Goal: Information Seeking & Learning: Learn about a topic

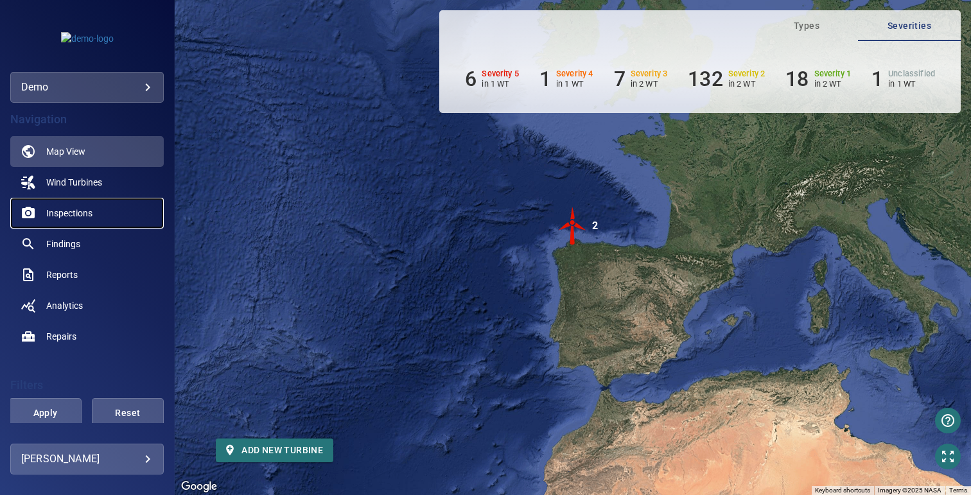
click at [80, 213] on span "Inspections" at bounding box center [69, 213] width 46 height 13
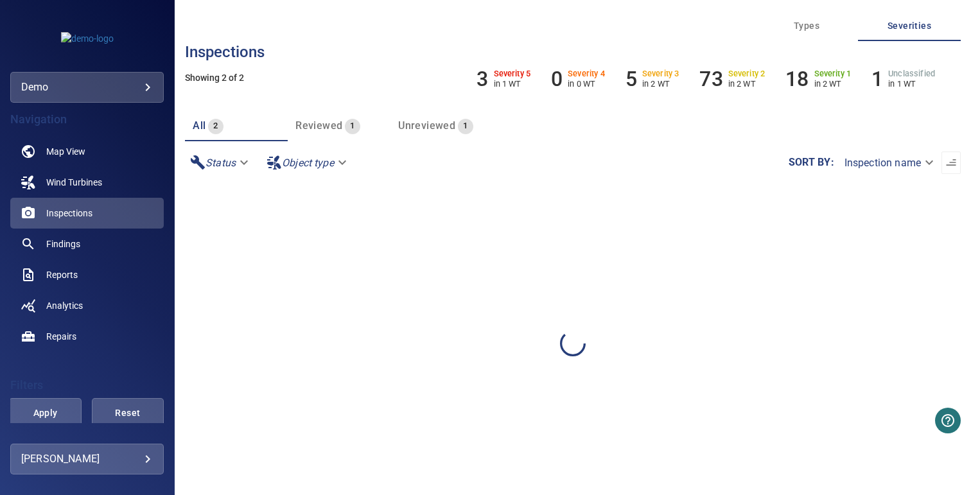
scroll to position [108, 0]
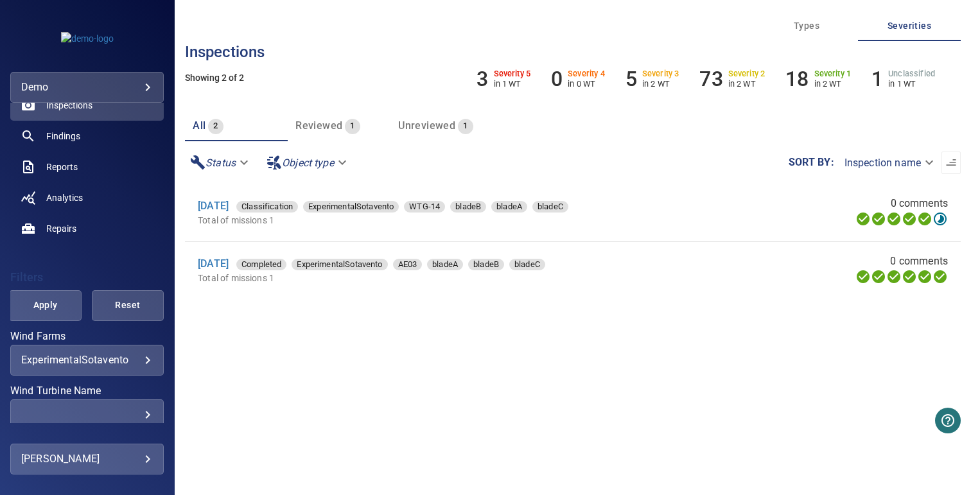
click at [69, 364] on body "**********" at bounding box center [485, 247] width 971 height 495
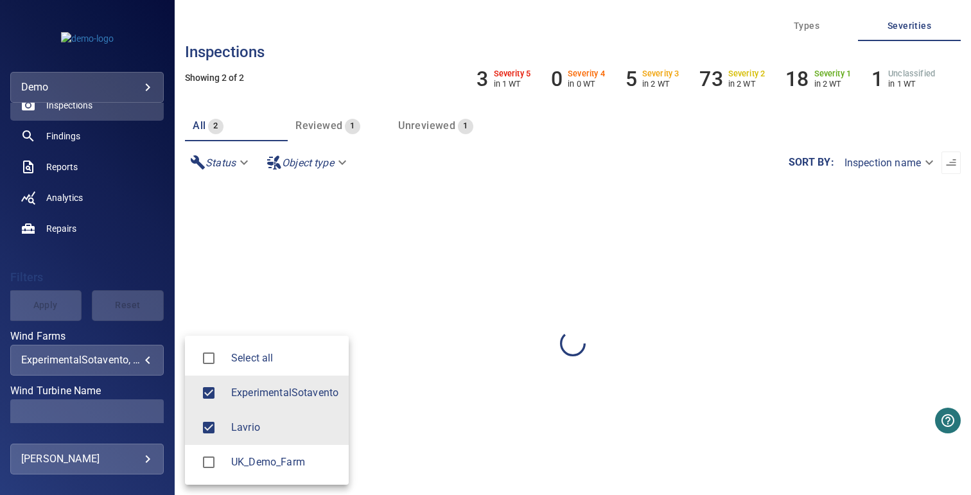
click at [225, 390] on div at bounding box center [213, 393] width 36 height 27
type input "******"
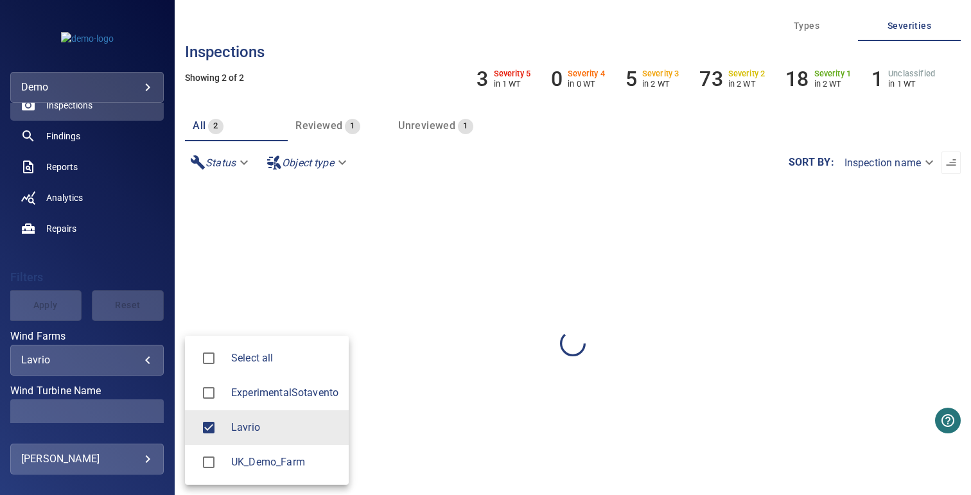
click at [223, 323] on div at bounding box center [485, 247] width 971 height 495
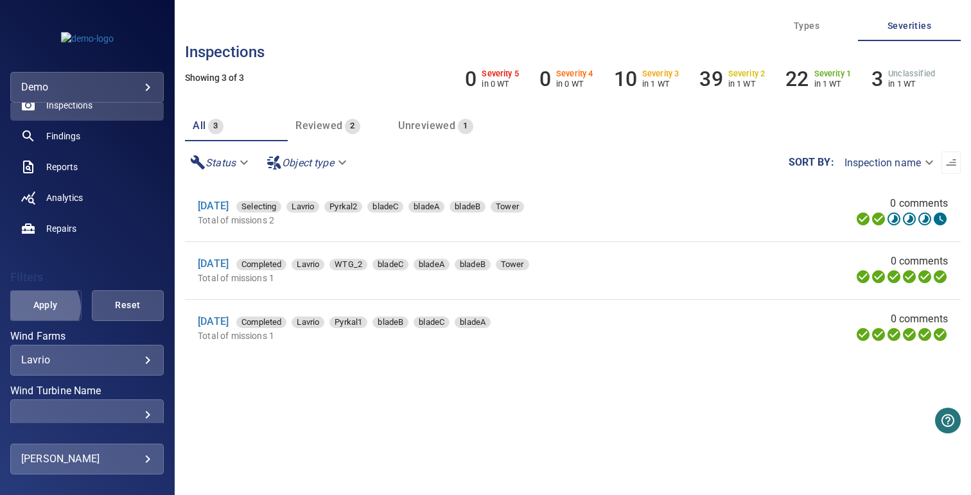
click at [39, 308] on span "Apply" at bounding box center [45, 305] width 40 height 16
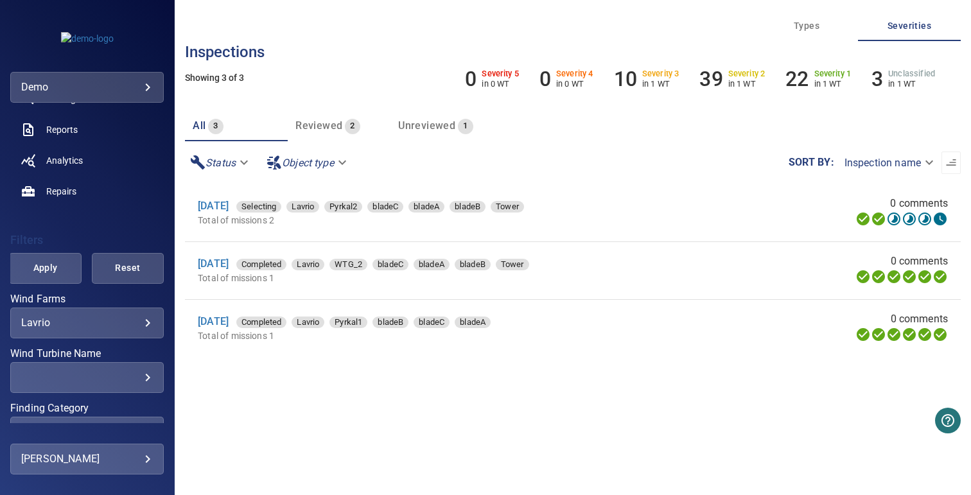
scroll to position [208, 0]
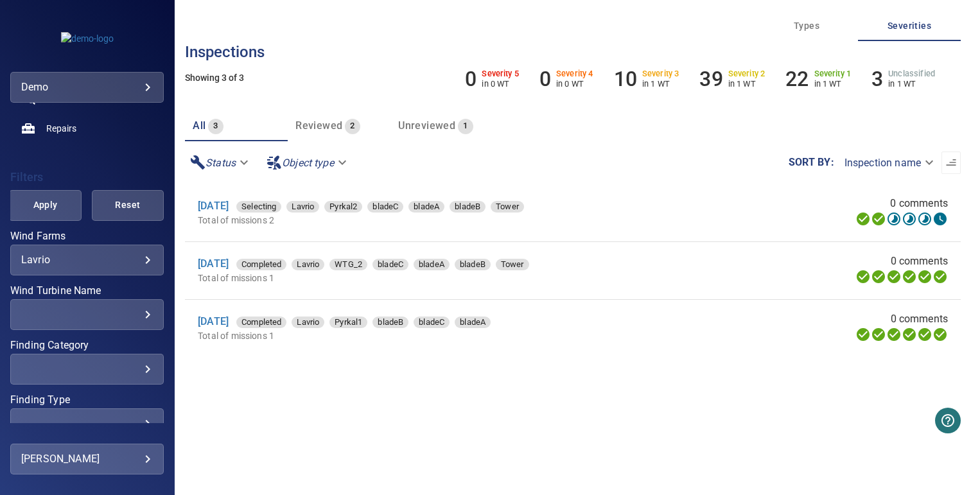
click at [121, 315] on div "​" at bounding box center [87, 314] width 132 height 12
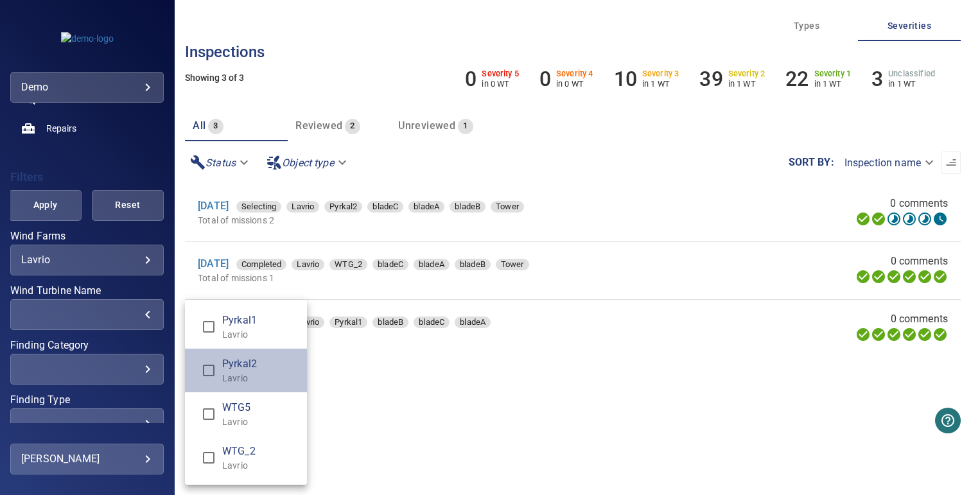
click at [245, 370] on span "Pyrkal2" at bounding box center [259, 363] width 74 height 15
type input "**********"
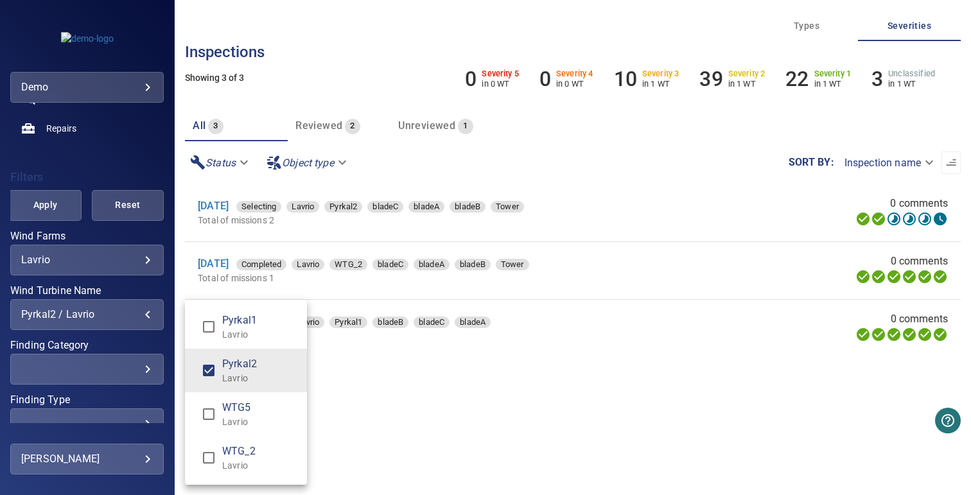
click at [245, 370] on span "Pyrkal2" at bounding box center [259, 363] width 74 height 15
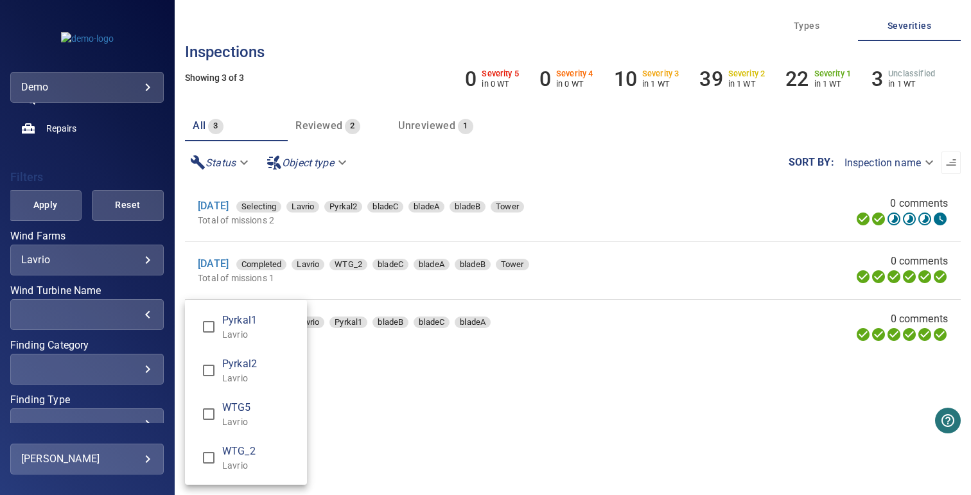
click at [243, 448] on span "WTG_2" at bounding box center [259, 451] width 74 height 15
type input "**********"
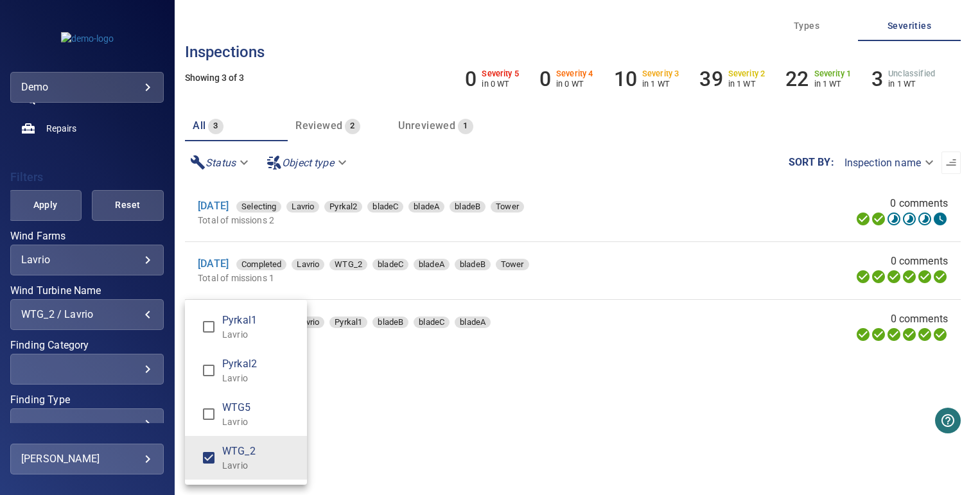
click at [357, 408] on div "Wind Turbine Name" at bounding box center [485, 247] width 971 height 495
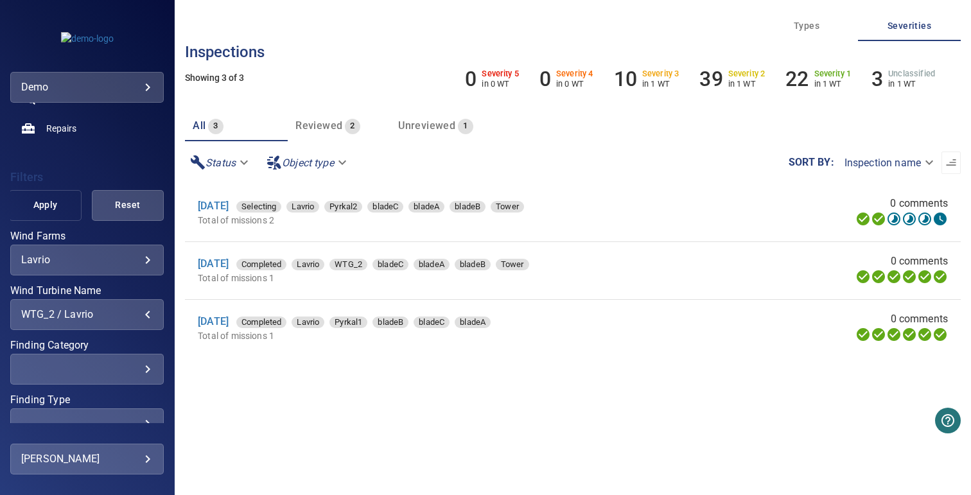
click at [21, 208] on button "Apply" at bounding box center [45, 205] width 72 height 31
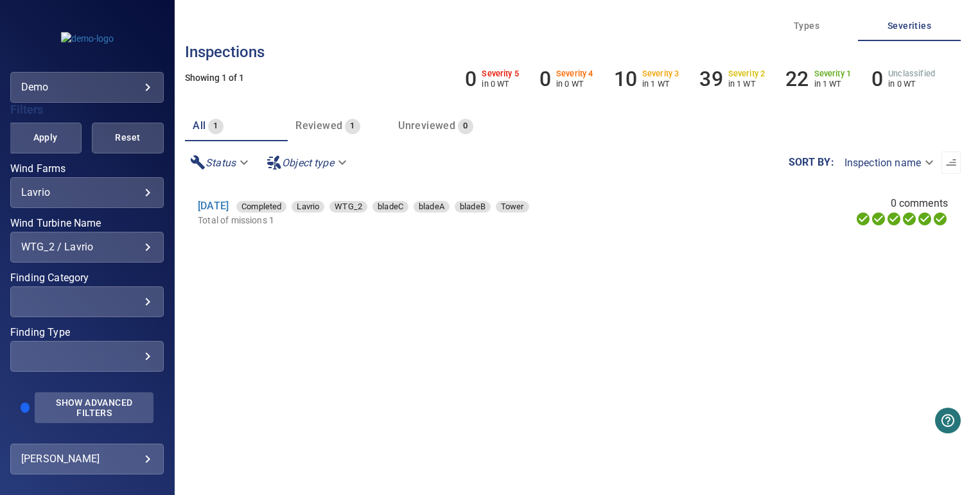
click at [83, 401] on span "Show Advanced Filters" at bounding box center [93, 408] width 103 height 21
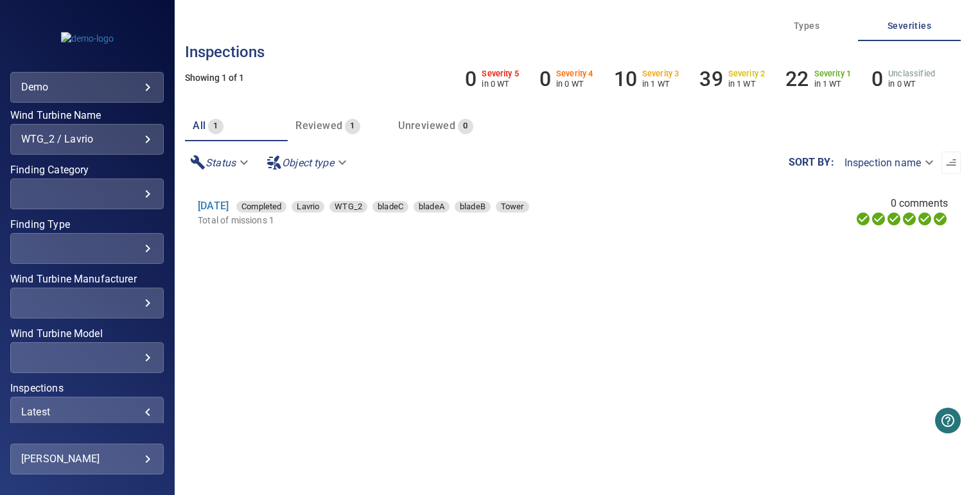
click at [64, 408] on div "Latest" at bounding box center [87, 412] width 132 height 12
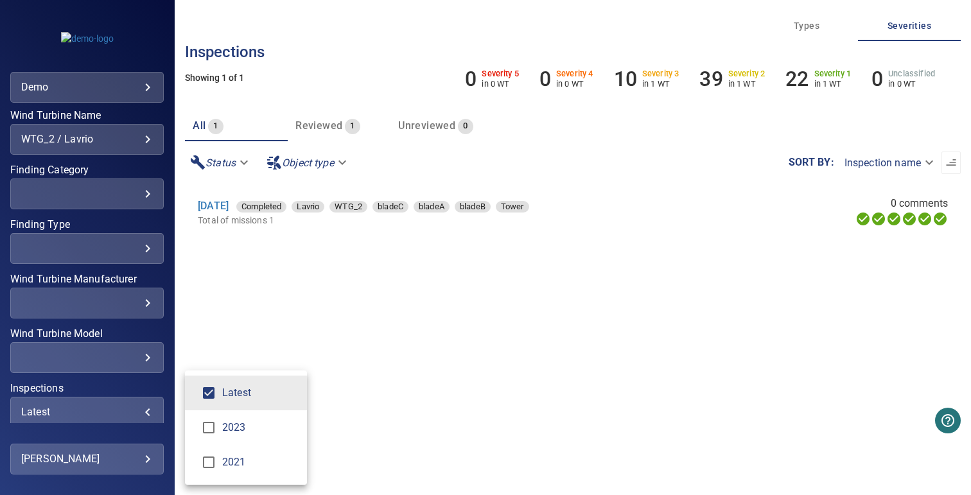
click at [225, 434] on span "2023" at bounding box center [259, 427] width 74 height 15
click at [225, 466] on span "2021" at bounding box center [259, 462] width 74 height 15
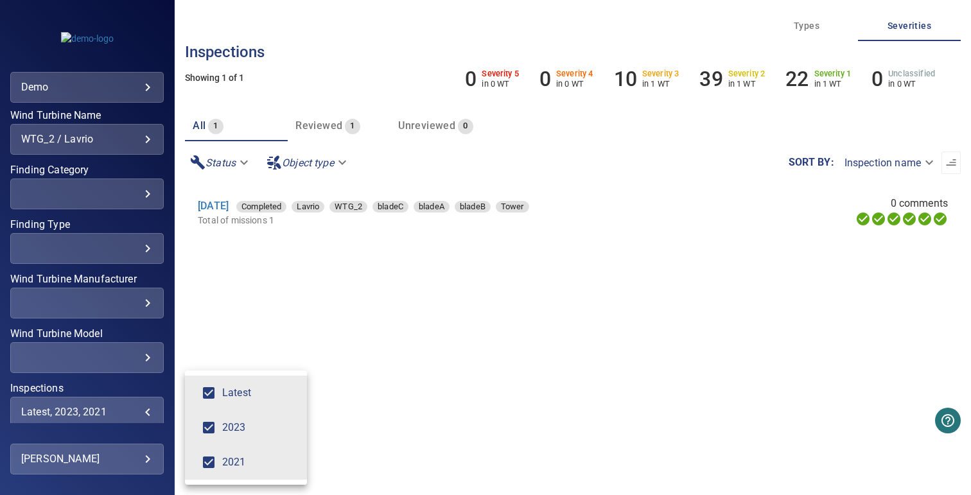
click at [236, 396] on span "Latest" at bounding box center [259, 392] width 74 height 15
type input "*********"
click at [215, 319] on div "Inspections" at bounding box center [485, 247] width 971 height 495
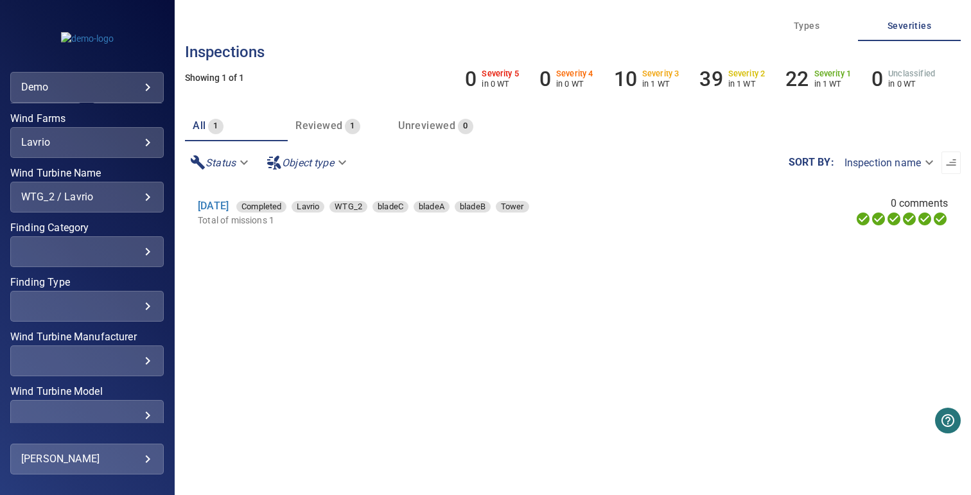
scroll to position [252, 0]
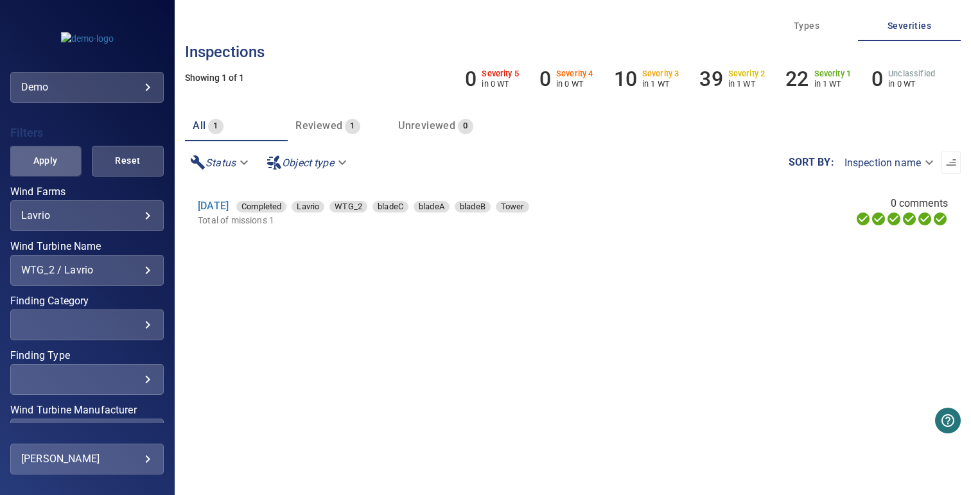
click at [59, 158] on span "Apply" at bounding box center [45, 161] width 40 height 16
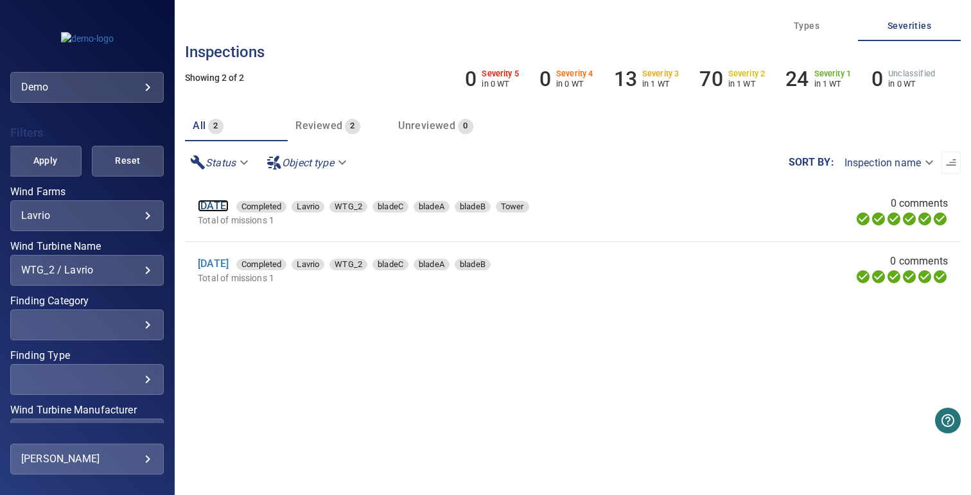
click at [229, 202] on link "[DATE]" at bounding box center [213, 206] width 31 height 12
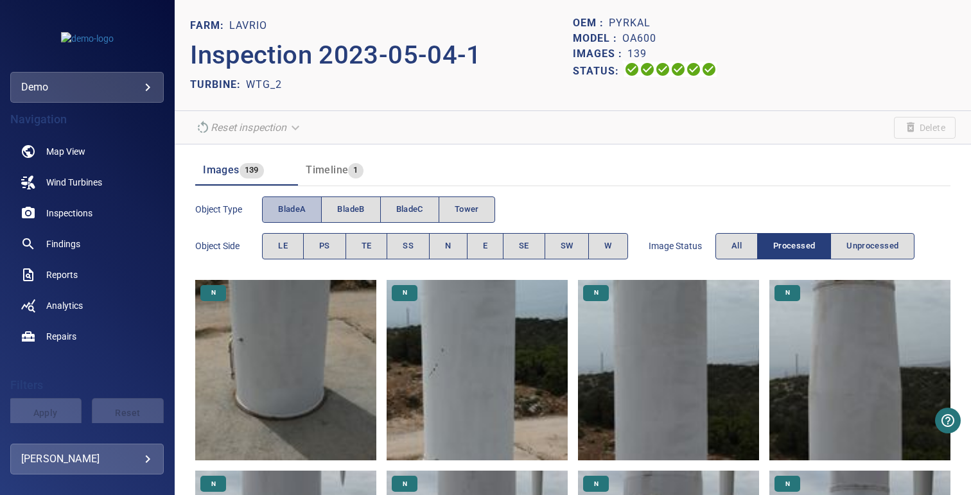
click at [296, 206] on span "bladeA" at bounding box center [292, 209] width 28 height 15
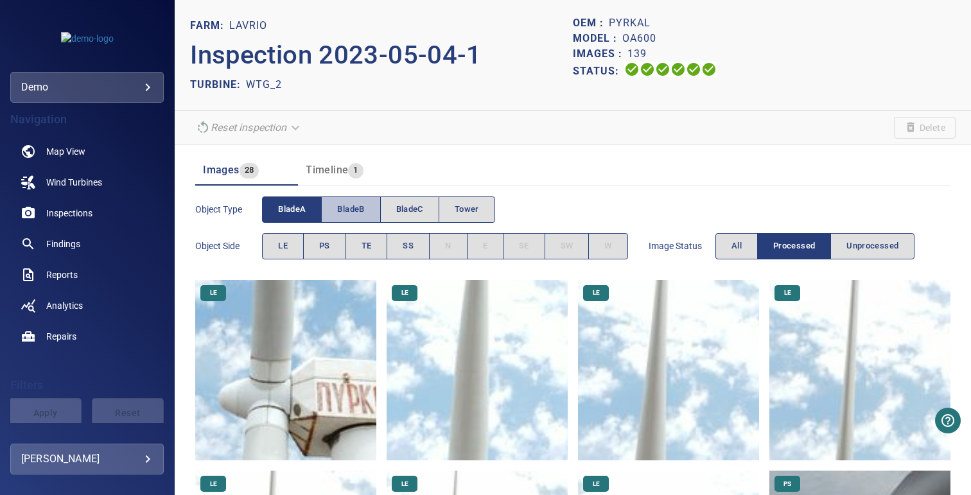
click at [351, 206] on span "bladeB" at bounding box center [350, 209] width 27 height 15
click at [301, 206] on span "bladeA" at bounding box center [292, 209] width 28 height 15
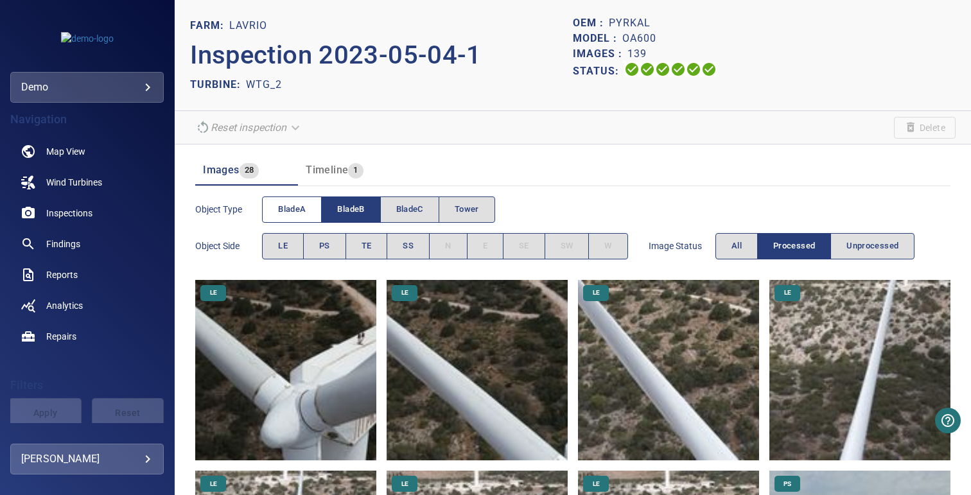
click at [289, 211] on span "bladeA" at bounding box center [292, 209] width 28 height 15
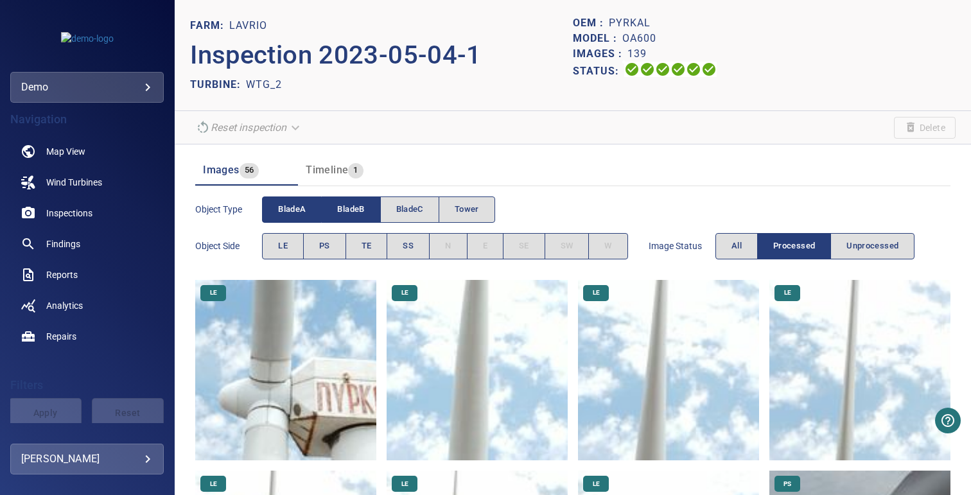
click at [338, 211] on span "bladeB" at bounding box center [350, 209] width 27 height 15
click at [328, 253] on button "PS" at bounding box center [324, 246] width 43 height 26
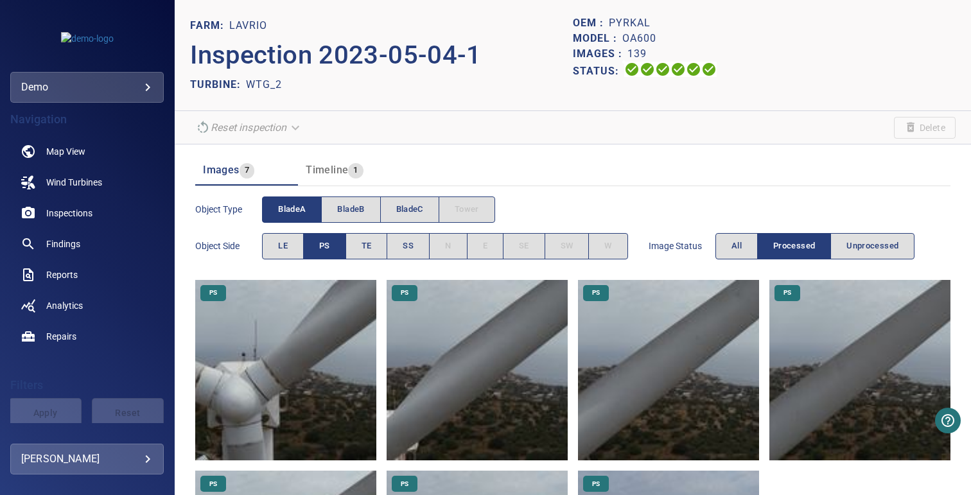
click at [515, 383] on img at bounding box center [477, 370] width 181 height 181
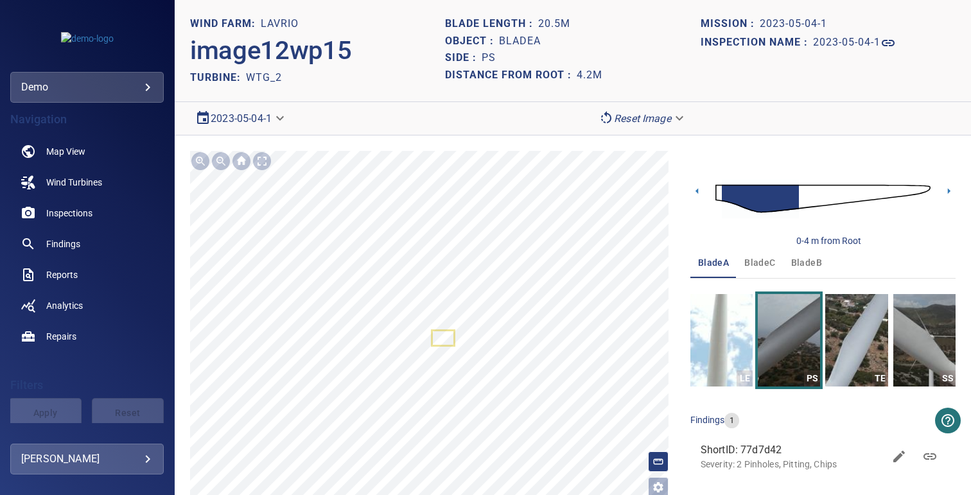
click at [251, 116] on body "**********" at bounding box center [485, 247] width 971 height 495
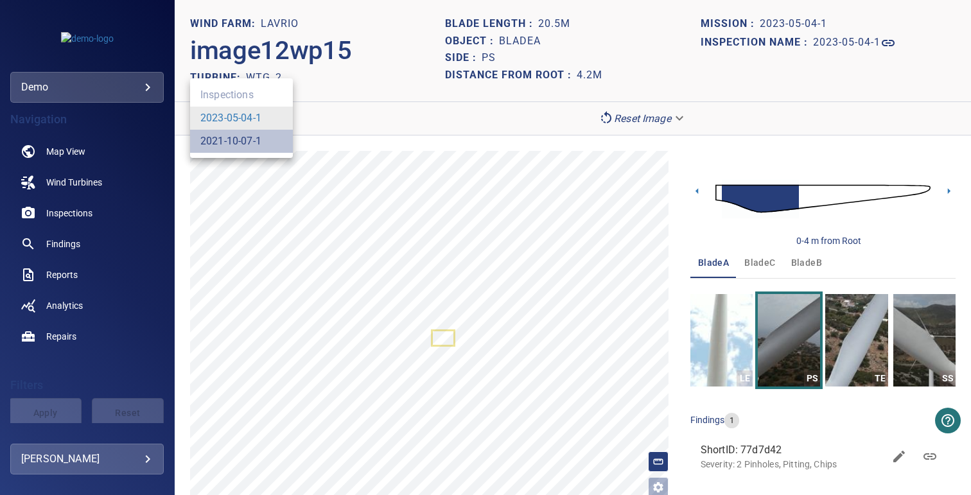
click at [211, 142] on link "2021-10-07-1" at bounding box center [230, 141] width 61 height 15
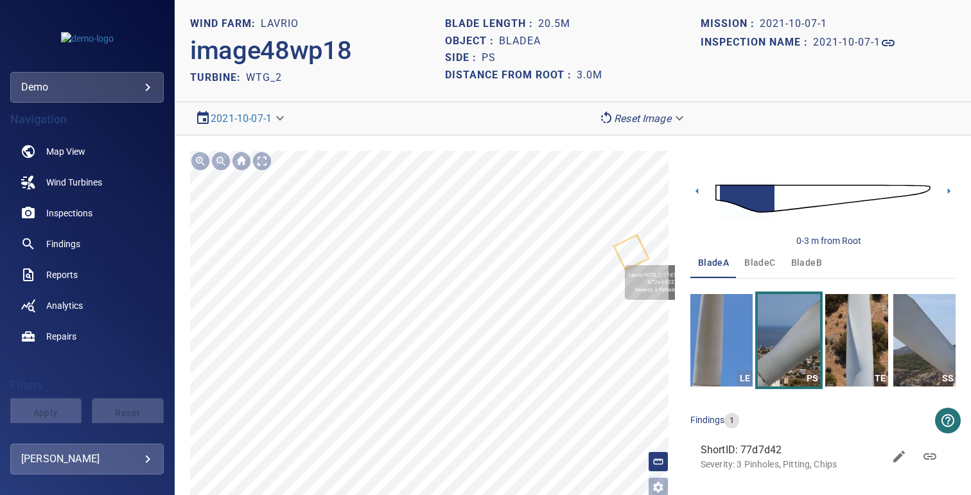
click at [636, 254] on icon at bounding box center [631, 252] width 32 height 33
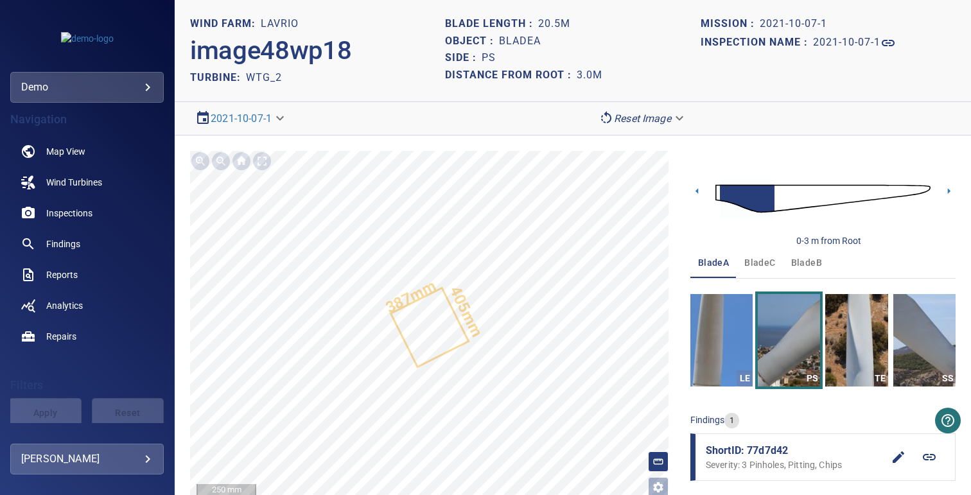
click at [922, 462] on icon at bounding box center [929, 457] width 15 height 15
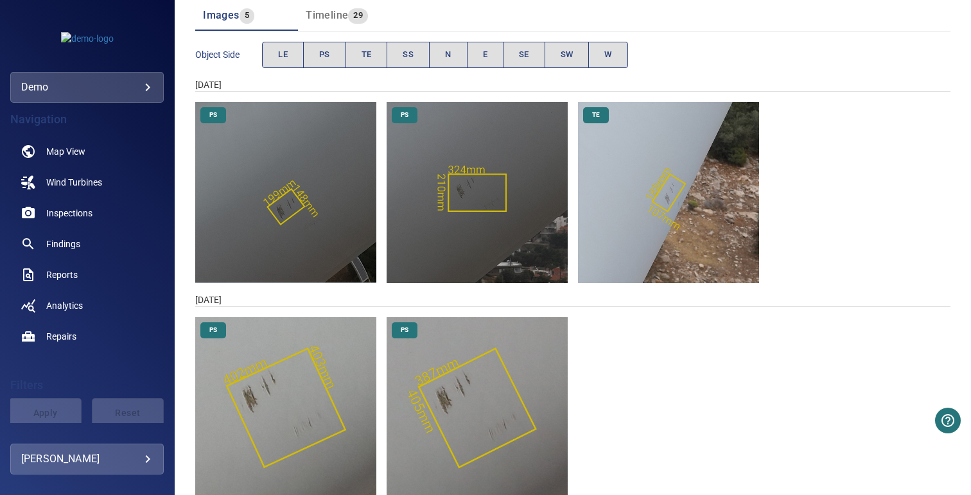
scroll to position [190, 0]
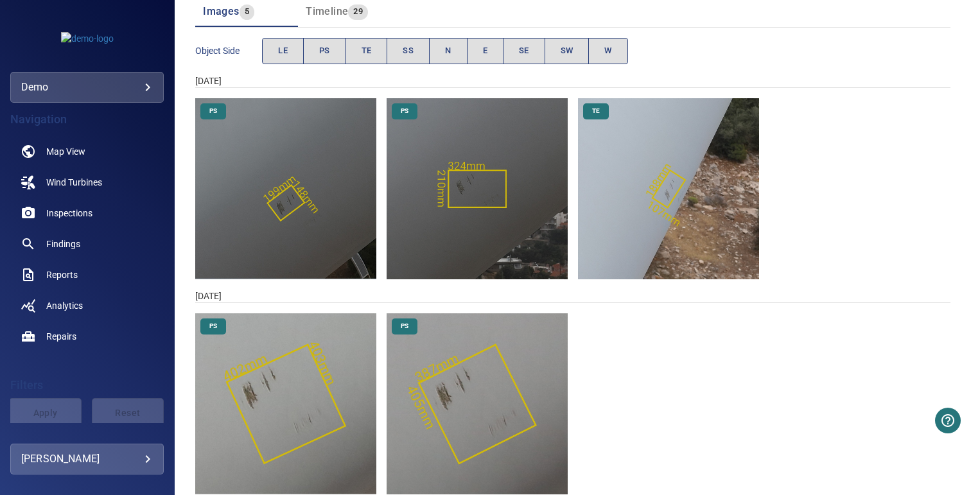
drag, startPoint x: 200, startPoint y: 78, endPoint x: 241, endPoint y: 78, distance: 40.5
click at [241, 78] on div "[DATE]" at bounding box center [572, 80] width 755 height 13
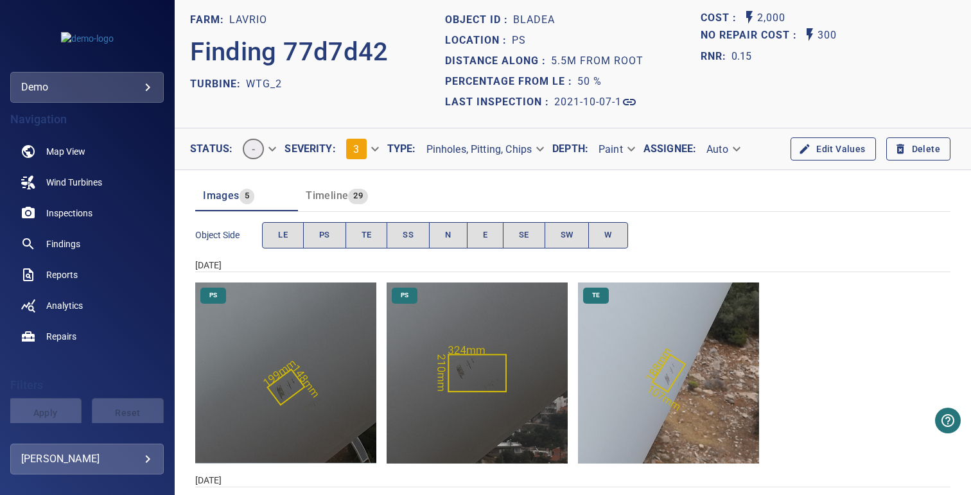
scroll to position [0, 0]
